Goal: Transaction & Acquisition: Purchase product/service

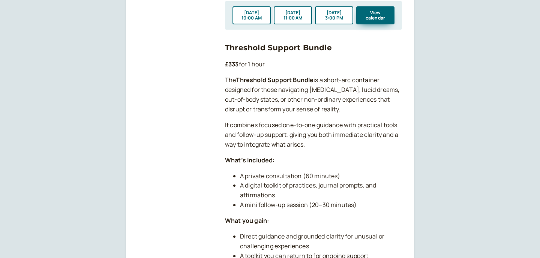
scroll to position [1141, 0]
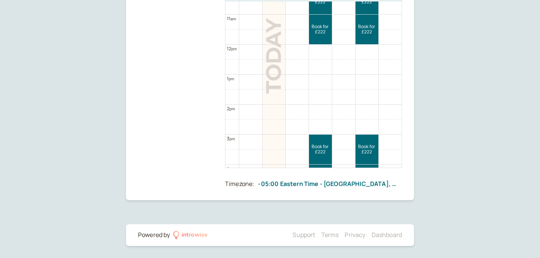
scroll to position [355, 0]
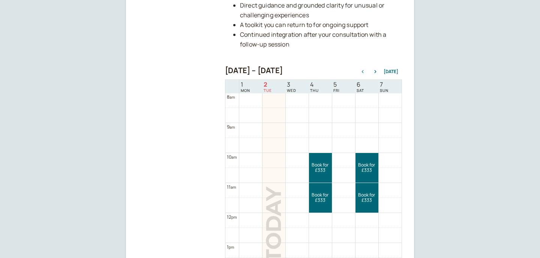
scroll to position [329, 0]
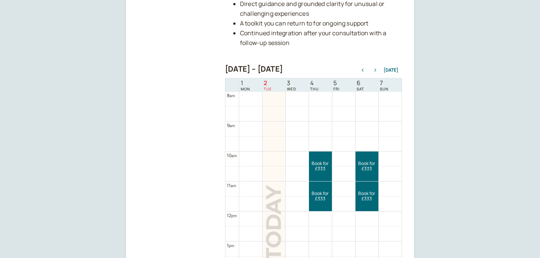
click at [376, 68] on button "button" at bounding box center [375, 70] width 9 height 5
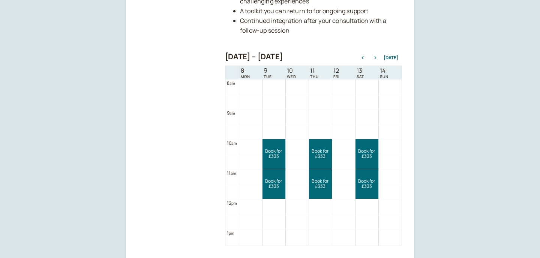
scroll to position [341, 0]
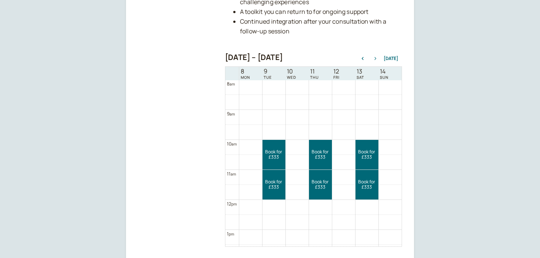
click at [376, 58] on icon "button" at bounding box center [375, 58] width 9 height 3
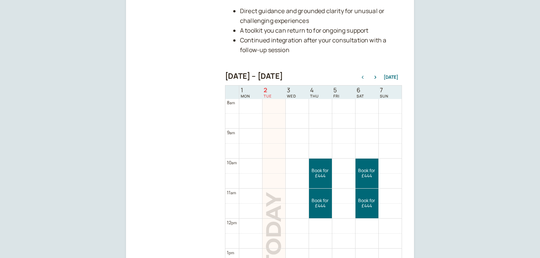
scroll to position [338, 0]
